Goal: Communication & Community: Participate in discussion

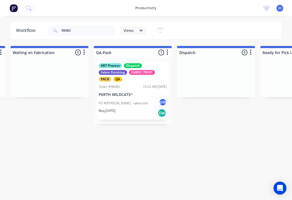
click at [133, 99] on div "PO #[PERSON_NAME] - tablecloth pW" at bounding box center [133, 103] width 68 height 10
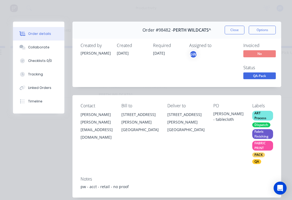
click at [43, 45] on div "Collaborate" at bounding box center [38, 47] width 21 height 5
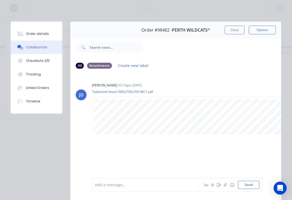
click at [227, 184] on icon "button" at bounding box center [225, 185] width 3 height 4
click at [255, 178] on div at bounding box center [177, 167] width 164 height 28
click at [257, 181] on button "Send" at bounding box center [248, 185] width 21 height 8
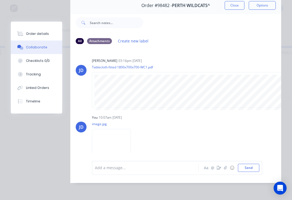
scroll to position [33, 0]
click at [227, 171] on button "button" at bounding box center [225, 168] width 6 height 6
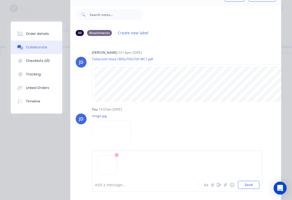
click at [257, 183] on button "Send" at bounding box center [248, 185] width 21 height 8
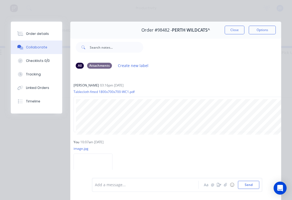
scroll to position [0, 0]
click at [234, 32] on button "Close" at bounding box center [235, 30] width 20 height 9
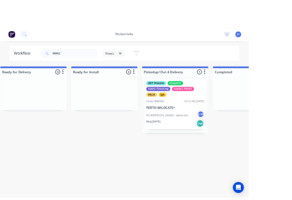
scroll to position [0, 1692]
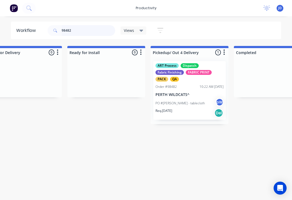
click at [81, 33] on input "98482" at bounding box center [88, 30] width 53 height 11
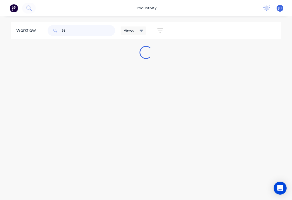
scroll to position [0, 0]
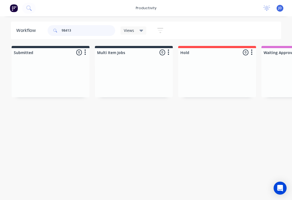
type input "98413"
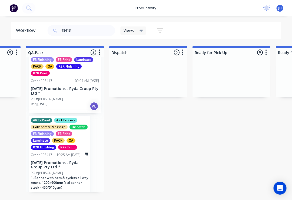
scroll to position [19, 0]
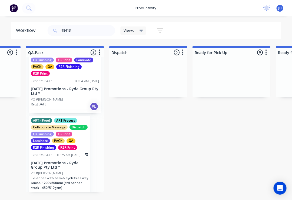
click at [71, 86] on div "ART - Proof ART Process Collaborate Message Dispatch FB Finishing FB Print Lami…" at bounding box center [65, 77] width 72 height 71
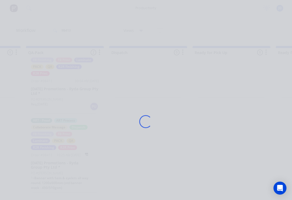
scroll to position [0, 1400]
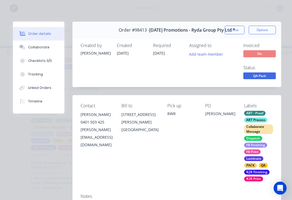
click at [42, 50] on button "Collaborate" at bounding box center [38, 48] width 51 height 14
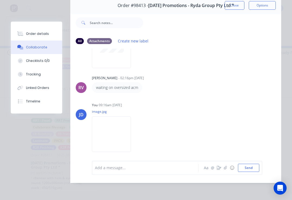
scroll to position [33, 0]
click at [225, 168] on icon "button" at bounding box center [225, 168] width 3 height 4
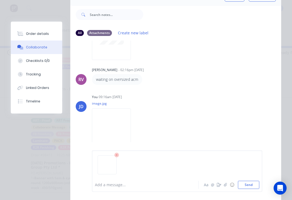
click at [259, 181] on button "Send" at bounding box center [248, 185] width 21 height 8
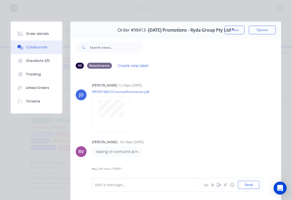
scroll to position [0, 0]
click at [235, 30] on button "Close" at bounding box center [235, 30] width 20 height 9
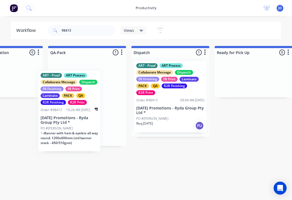
scroll to position [0, 1377]
